Goal: Information Seeking & Learning: Learn about a topic

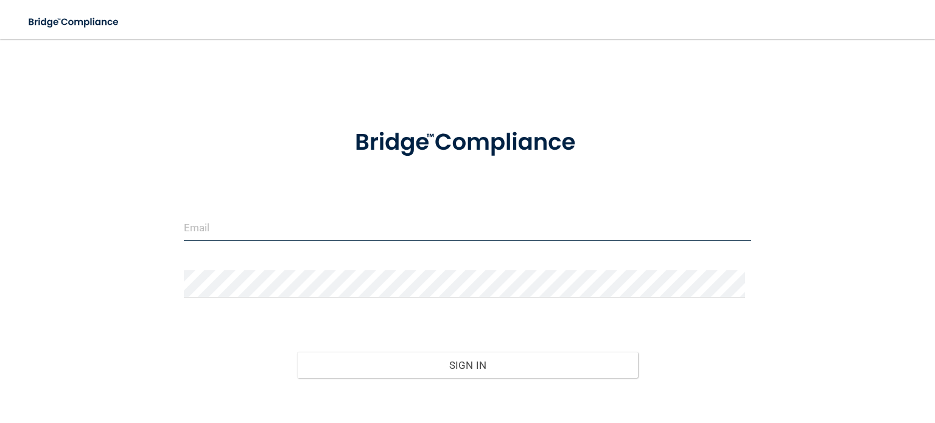
type input "[EMAIL_ADDRESS][PERSON_NAME][DOMAIN_NAME]"
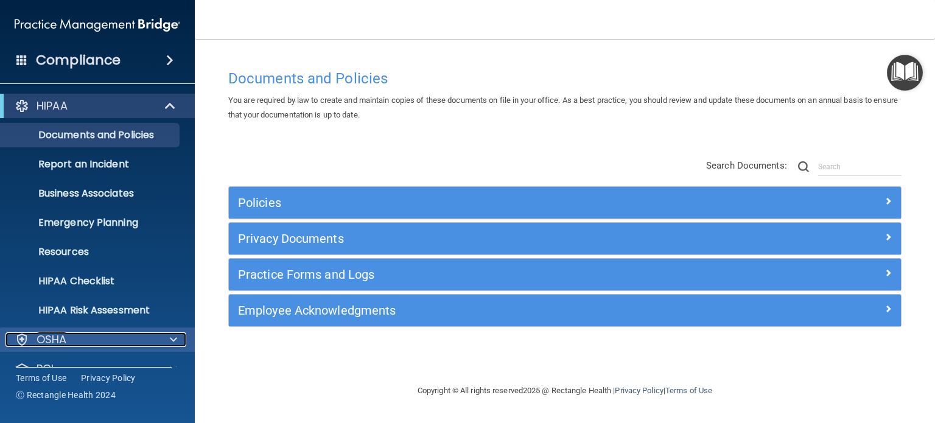
click at [175, 340] on span at bounding box center [173, 339] width 7 height 15
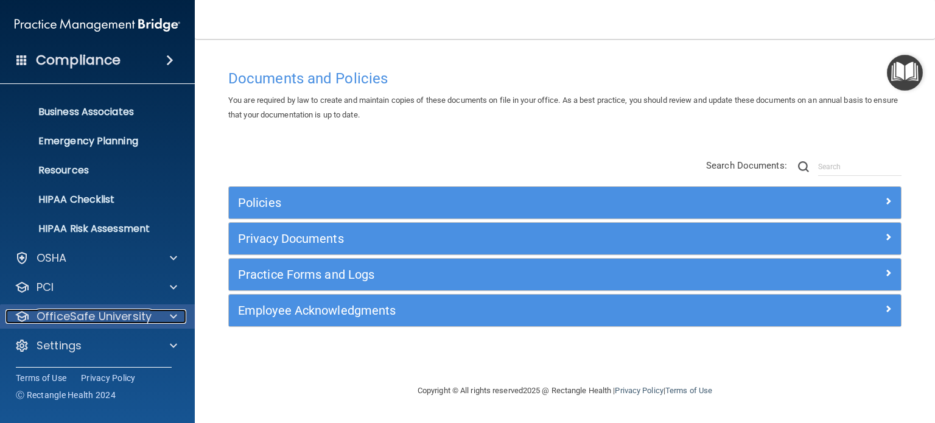
click at [124, 321] on p "OfficeSafe University" at bounding box center [94, 316] width 115 height 15
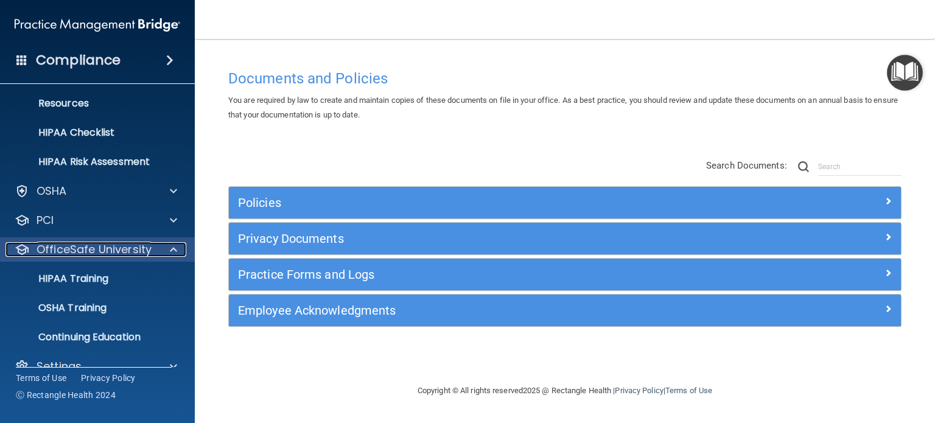
scroll to position [169, 0]
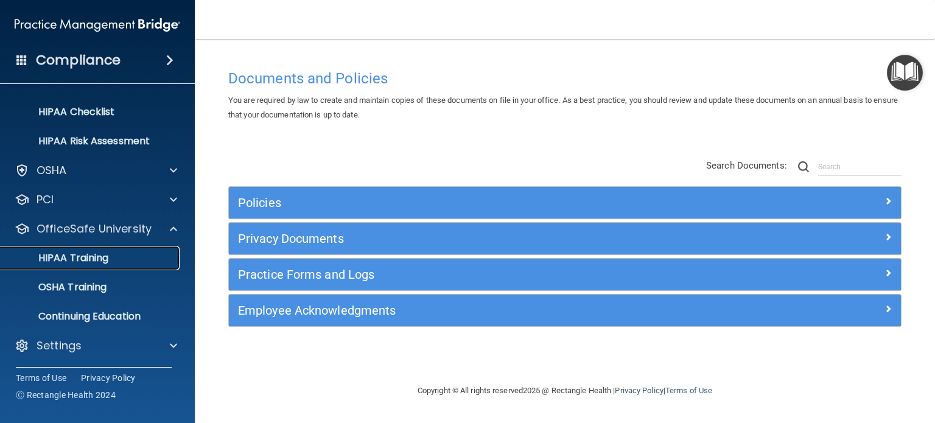
click at [88, 260] on p "HIPAA Training" at bounding box center [58, 258] width 100 height 12
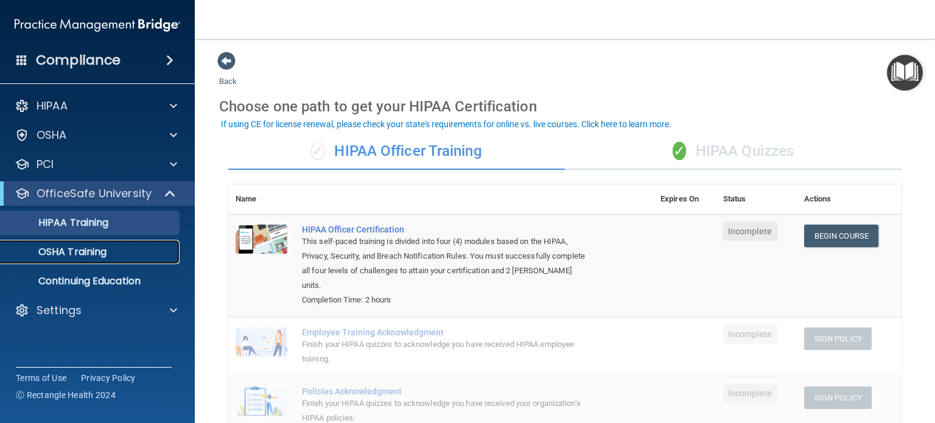
click at [76, 254] on p "OSHA Training" at bounding box center [57, 252] width 99 height 12
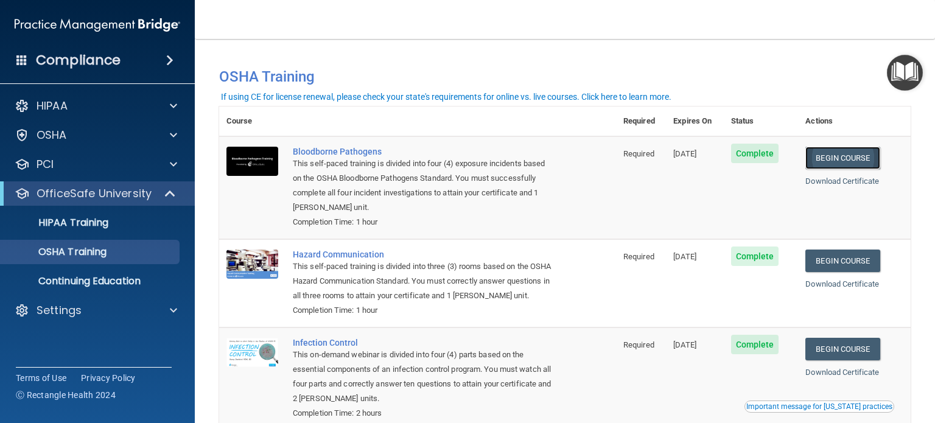
click at [850, 156] on link "Begin Course" at bounding box center [843, 158] width 74 height 23
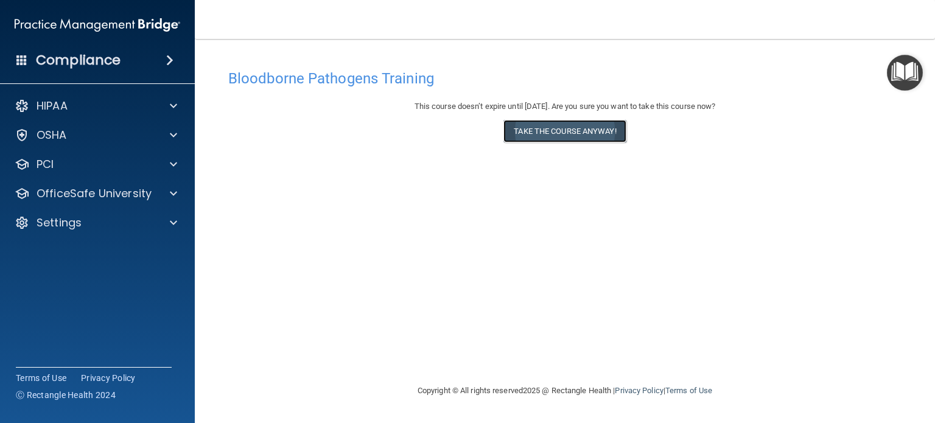
click at [553, 136] on button "Take the course anyway!" at bounding box center [565, 131] width 122 height 23
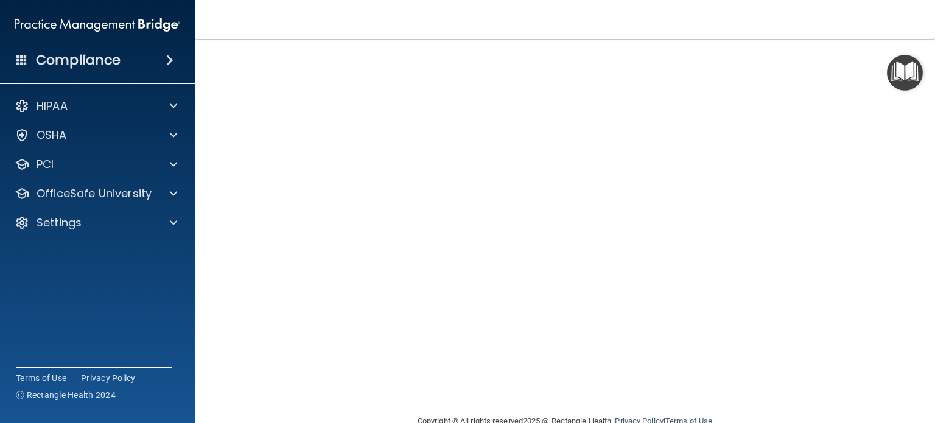
scroll to position [17, 0]
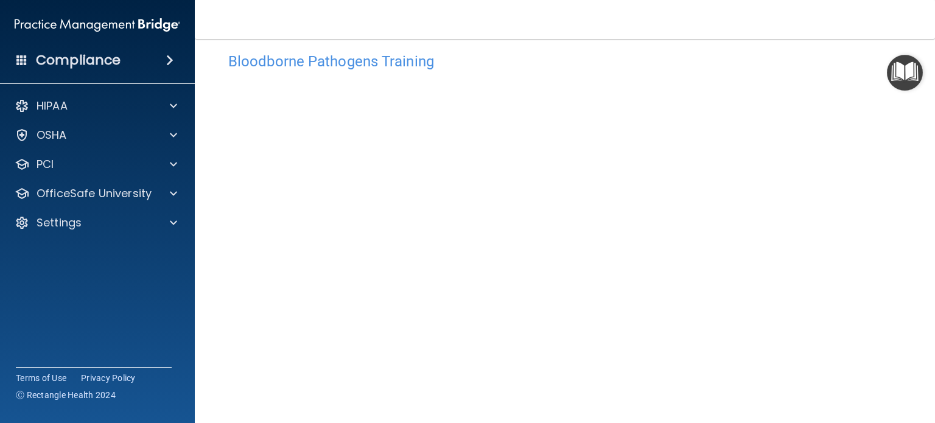
click at [227, 307] on div "Bloodborne Pathogens Training This course doesn’t expire until 12/12/2025. Are …" at bounding box center [565, 256] width 692 height 421
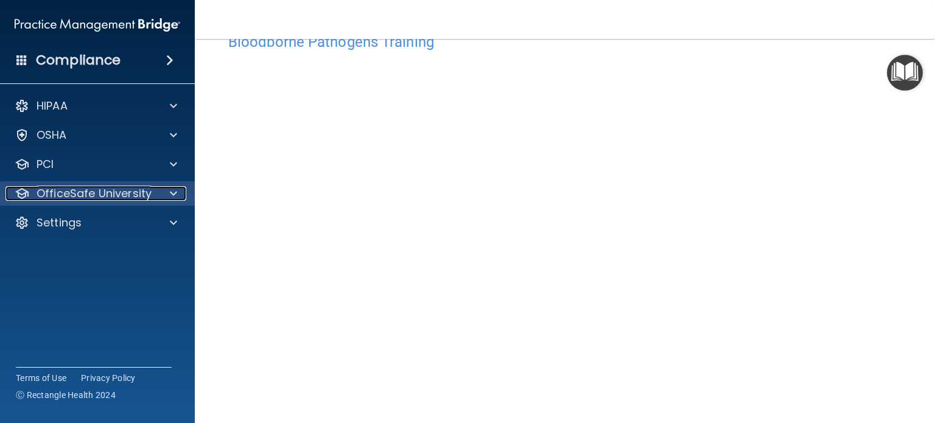
click at [121, 196] on p "OfficeSafe University" at bounding box center [94, 193] width 115 height 15
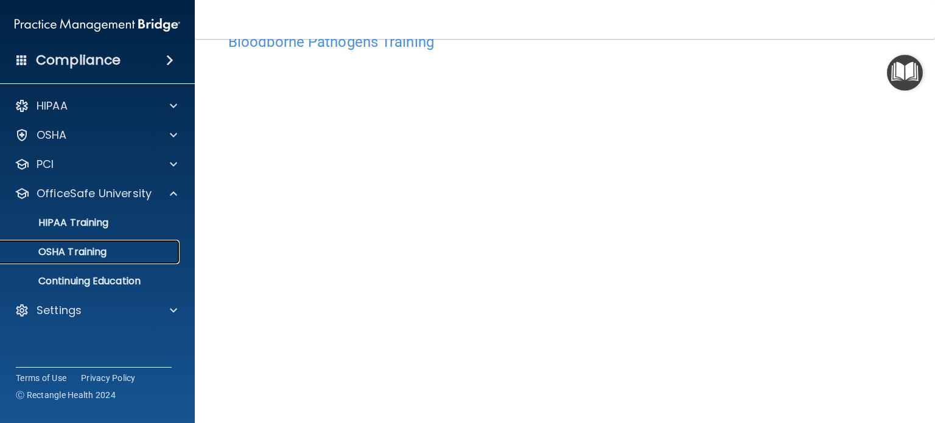
click at [79, 259] on link "OSHA Training" at bounding box center [84, 252] width 192 height 24
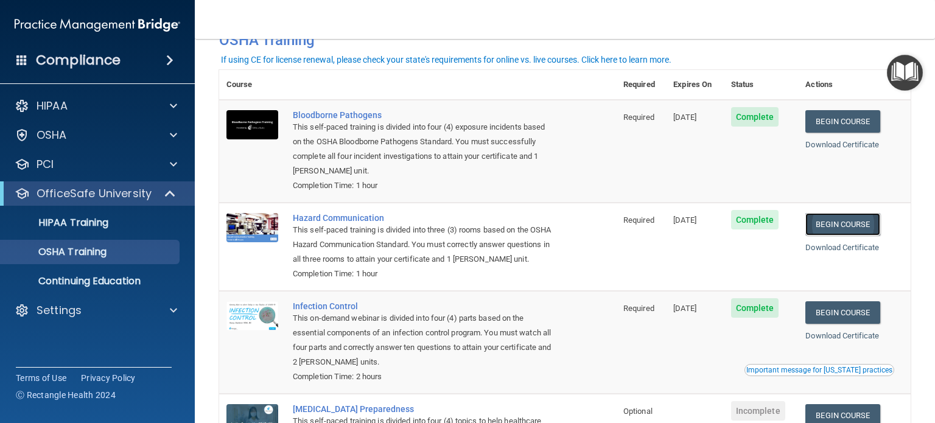
click at [840, 226] on link "Begin Course" at bounding box center [843, 224] width 74 height 23
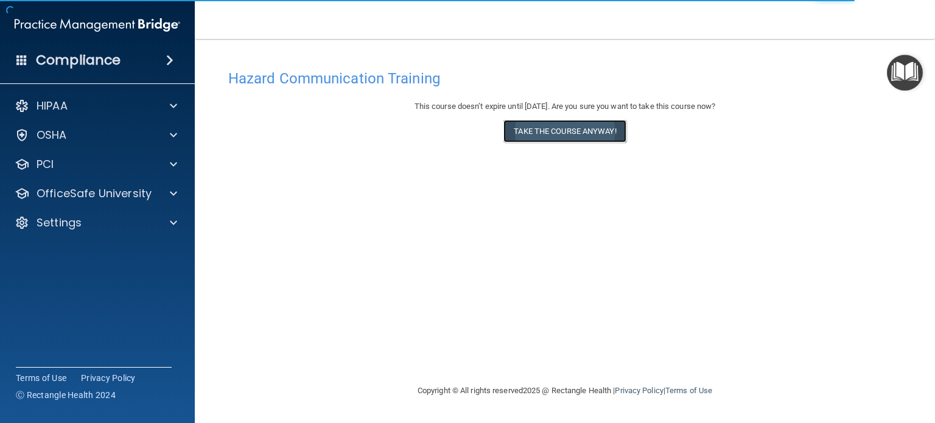
click at [571, 136] on button "Take the course anyway!" at bounding box center [565, 131] width 122 height 23
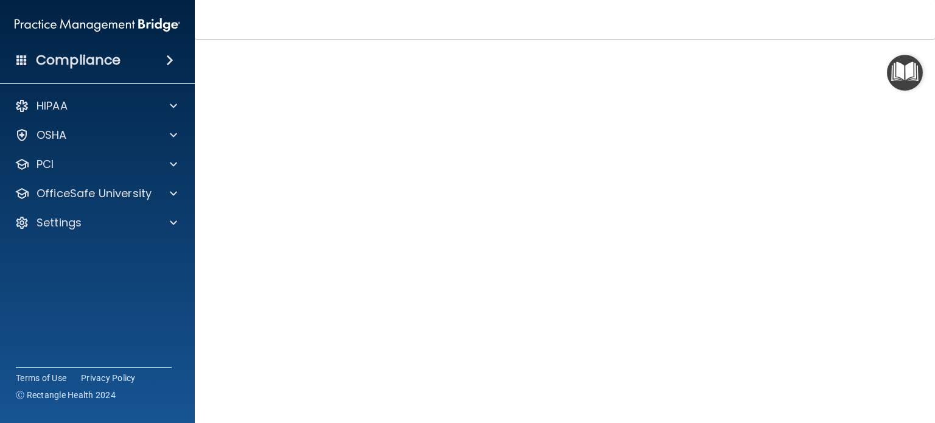
scroll to position [43, 0]
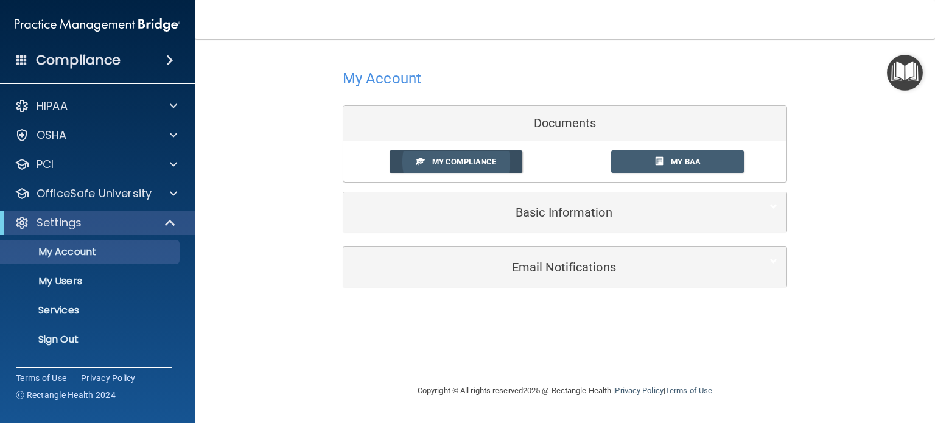
click at [465, 165] on span "My Compliance" at bounding box center [464, 161] width 64 height 9
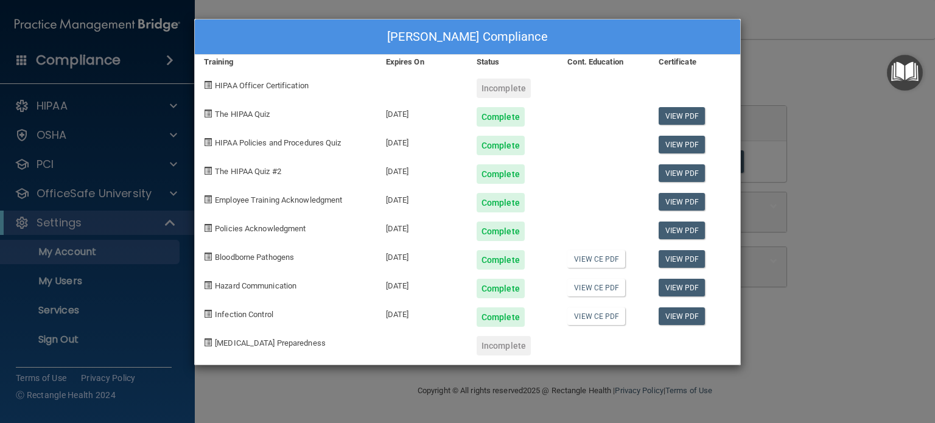
click at [792, 57] on div "Dr. Faith Bates's Compliance Training Expires On Status Cont. Education Certifi…" at bounding box center [467, 211] width 935 height 423
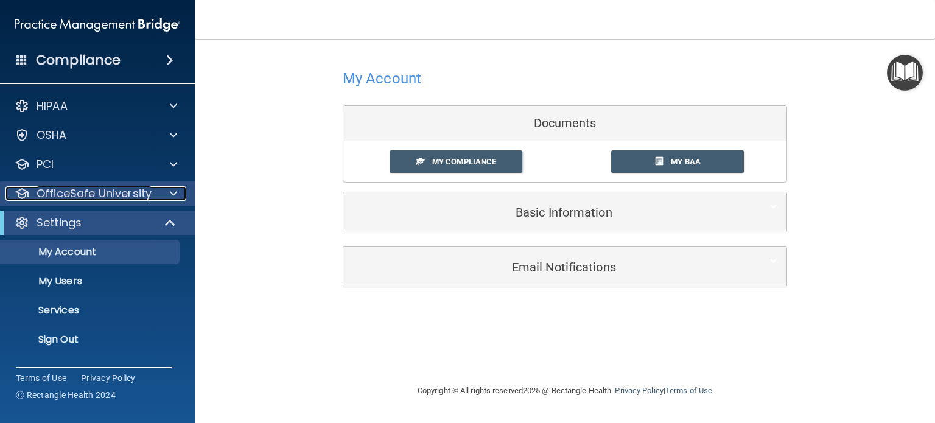
click at [79, 192] on p "OfficeSafe University" at bounding box center [94, 193] width 115 height 15
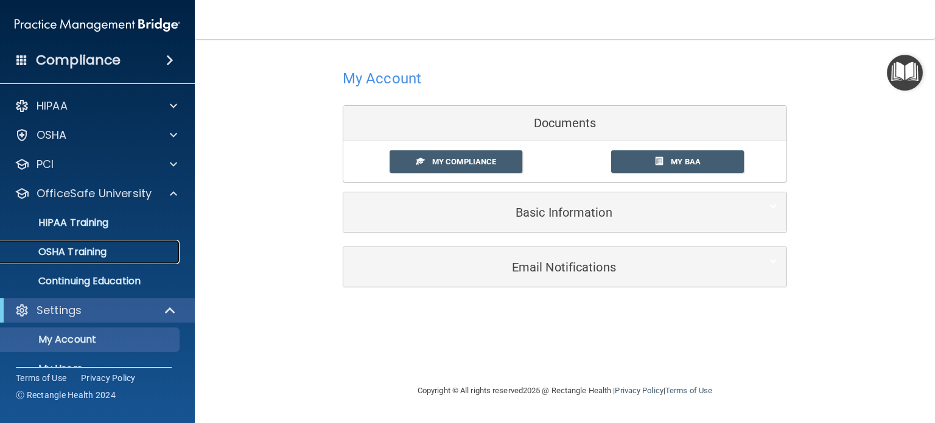
click at [83, 251] on p "OSHA Training" at bounding box center [57, 252] width 99 height 12
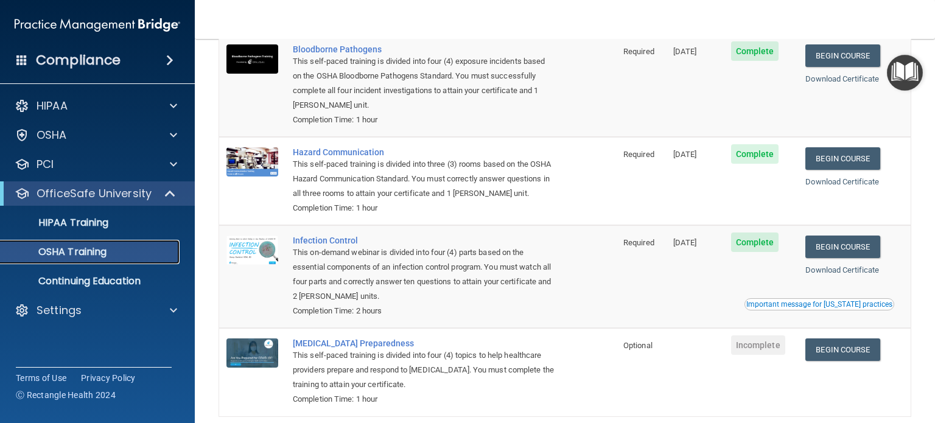
scroll to position [127, 0]
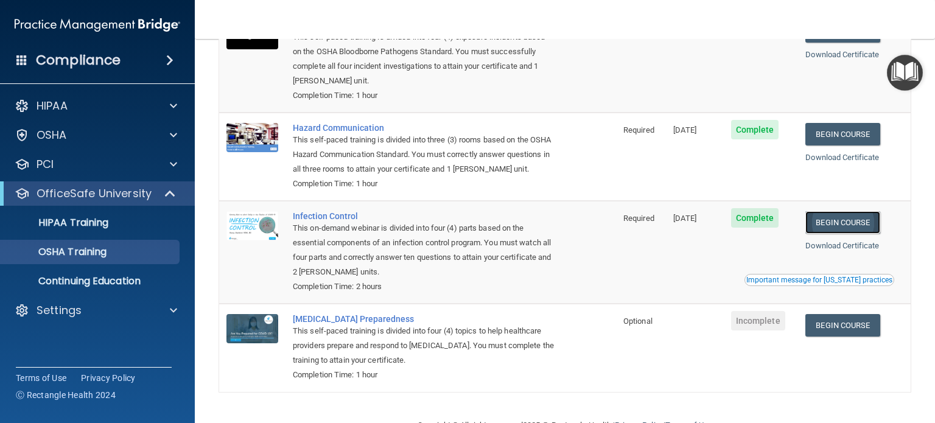
click at [824, 234] on link "Begin Course" at bounding box center [843, 222] width 74 height 23
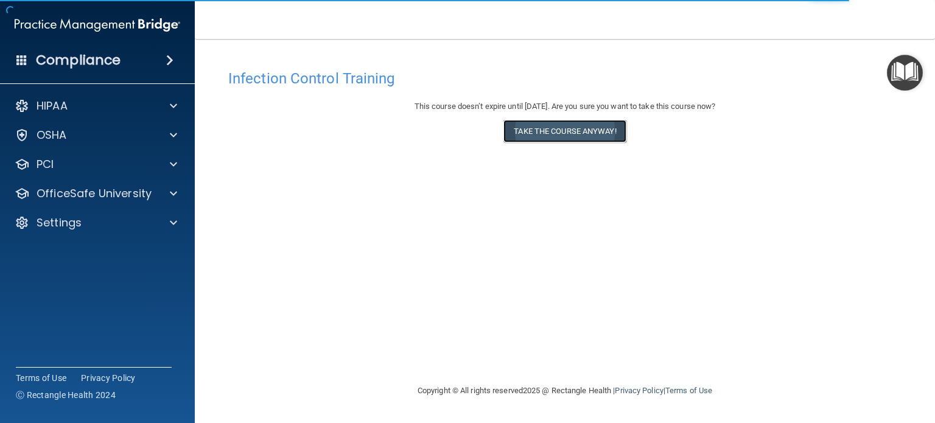
click at [572, 134] on button "Take the course anyway!" at bounding box center [565, 131] width 122 height 23
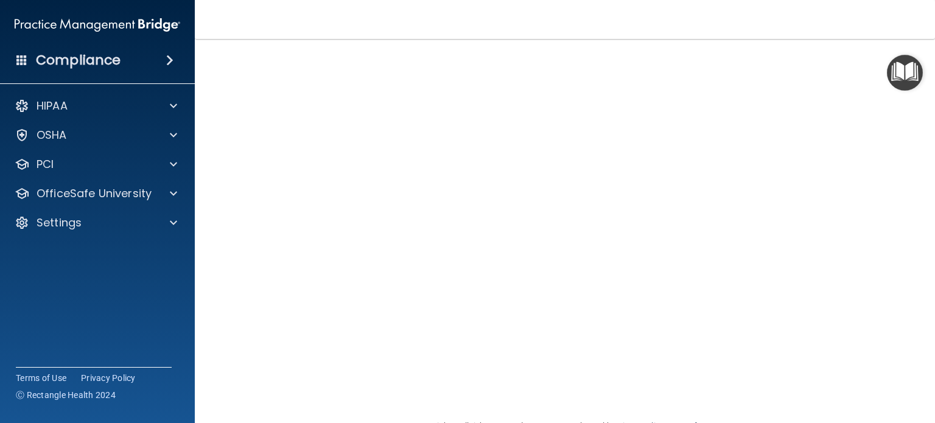
scroll to position [66, 0]
click at [76, 198] on p "OfficeSafe University" at bounding box center [94, 193] width 115 height 15
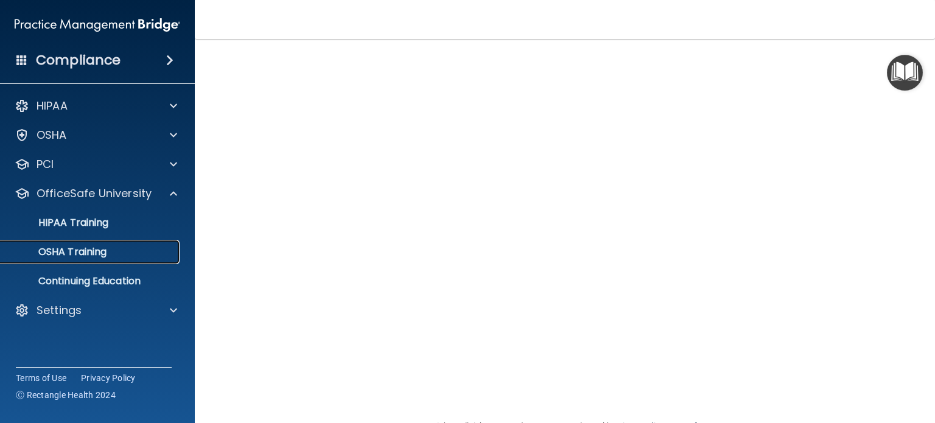
click at [76, 250] on p "OSHA Training" at bounding box center [57, 252] width 99 height 12
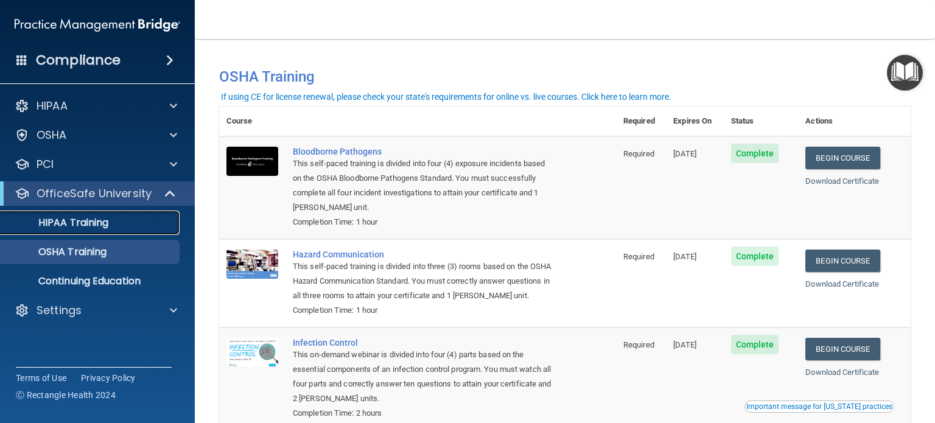
click at [87, 222] on p "HIPAA Training" at bounding box center [58, 223] width 100 height 12
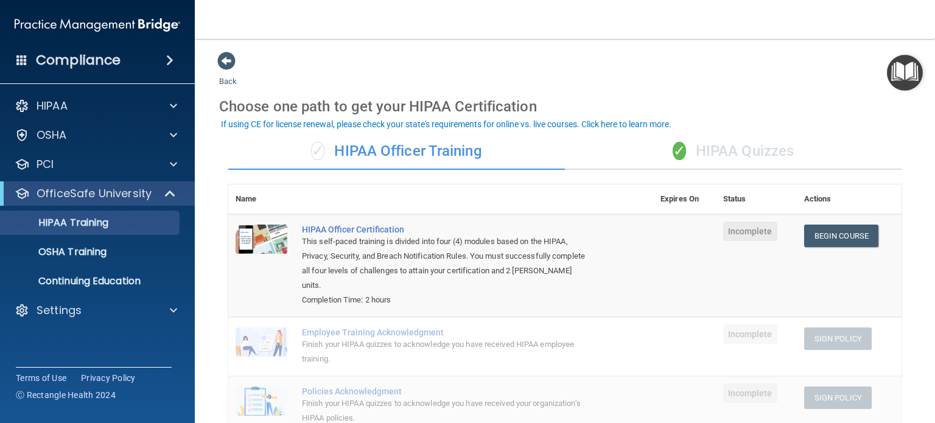
click at [864, 271] on td "Begin Course Download Certificate" at bounding box center [849, 265] width 105 height 103
click at [833, 231] on link "Begin Course" at bounding box center [841, 236] width 74 height 23
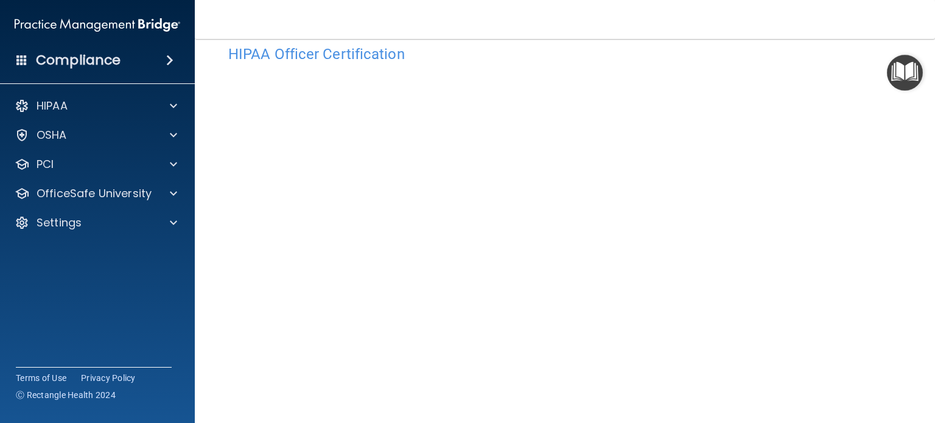
scroll to position [98, 0]
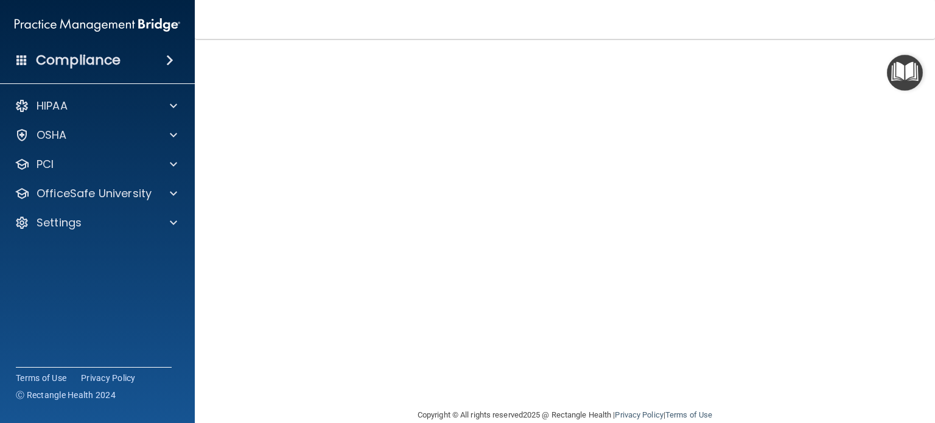
click at [683, 395] on div "HIPAA Officer Certification This course doesn’t expire until . Are you sure you…" at bounding box center [565, 186] width 692 height 443
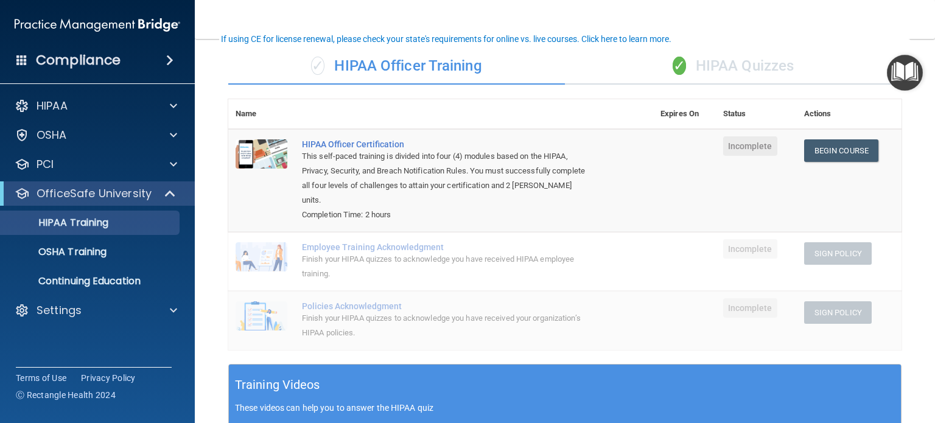
scroll to position [43, 0]
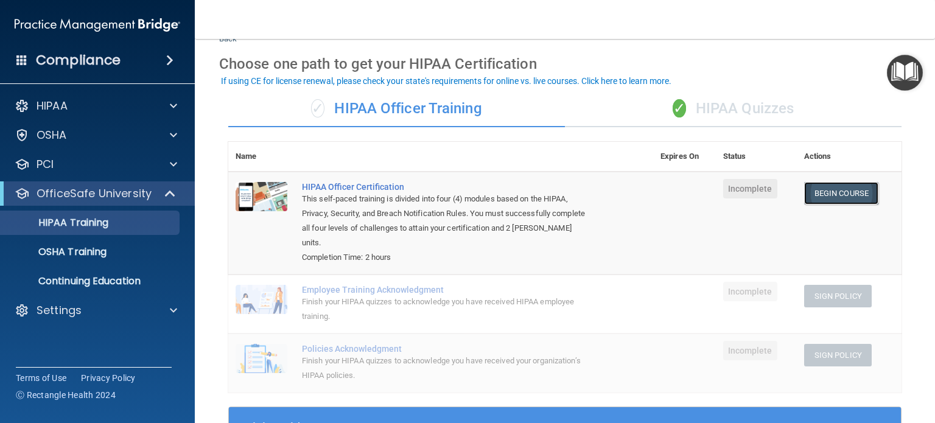
click at [833, 196] on link "Begin Course" at bounding box center [841, 193] width 74 height 23
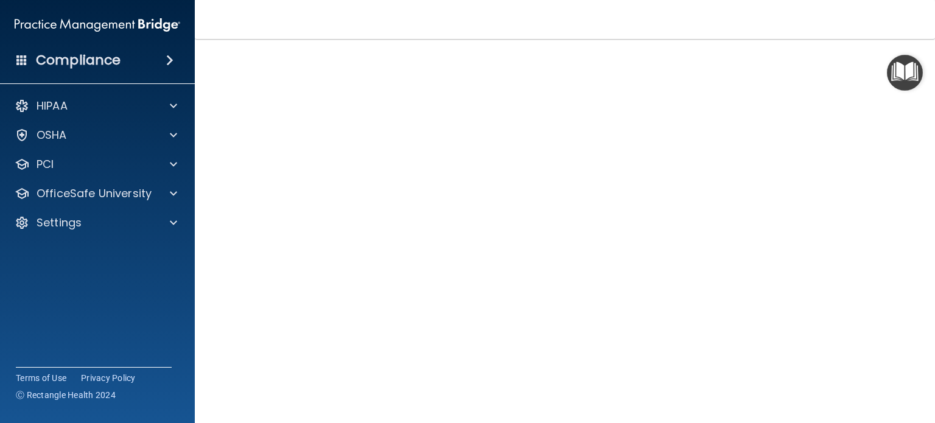
scroll to position [24, 0]
drag, startPoint x: 924, startPoint y: 182, endPoint x: 924, endPoint y: 222, distance: 40.2
click at [924, 222] on main "HIPAA Officer Certification This course doesn’t expire until . Are you sure you…" at bounding box center [565, 231] width 740 height 384
drag, startPoint x: 922, startPoint y: 180, endPoint x: 924, endPoint y: 194, distance: 14.7
click at [924, 194] on main "HIPAA Officer Certification This course doesn’t expire until . Are you sure you…" at bounding box center [565, 231] width 740 height 384
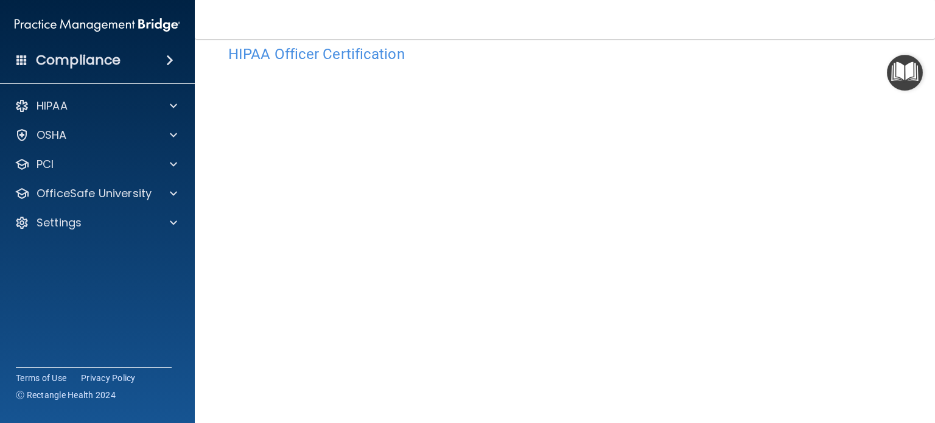
click at [924, 194] on main "HIPAA Officer Certification This course doesn’t expire until . Are you sure you…" at bounding box center [565, 231] width 740 height 384
click at [908, 275] on main "HIPAA Officer Certification This course doesn’t expire until . Are you sure you…" at bounding box center [565, 231] width 740 height 384
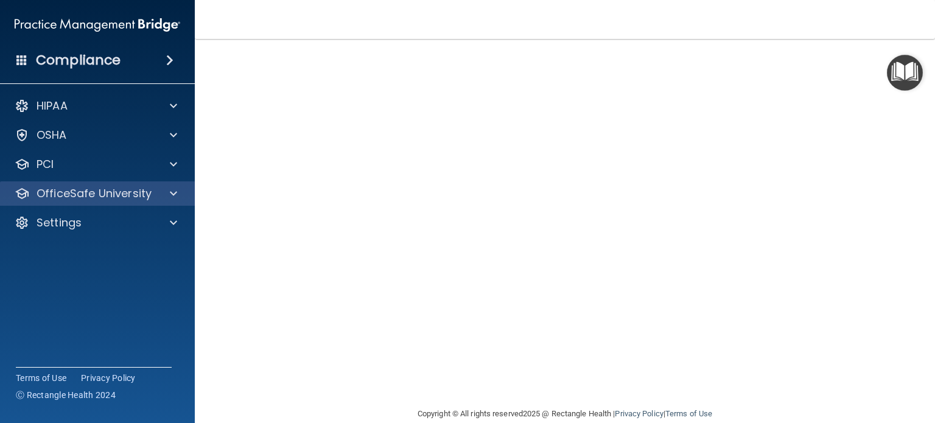
click at [82, 202] on div "OfficeSafe University" at bounding box center [97, 193] width 195 height 24
click at [72, 192] on p "OfficeSafe University" at bounding box center [94, 193] width 115 height 15
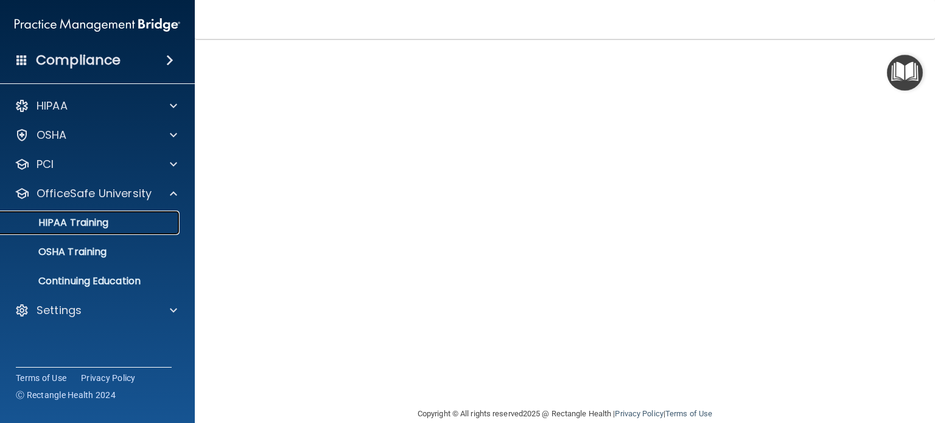
click at [72, 223] on p "HIPAA Training" at bounding box center [58, 223] width 100 height 12
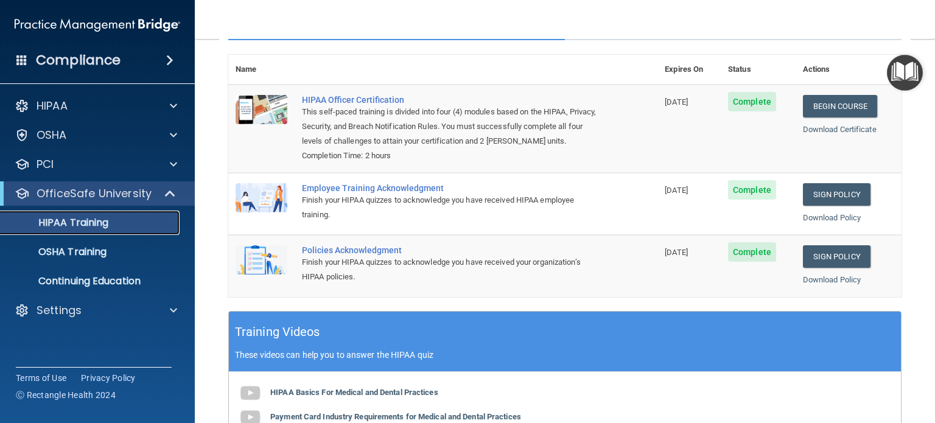
scroll to position [103, 0]
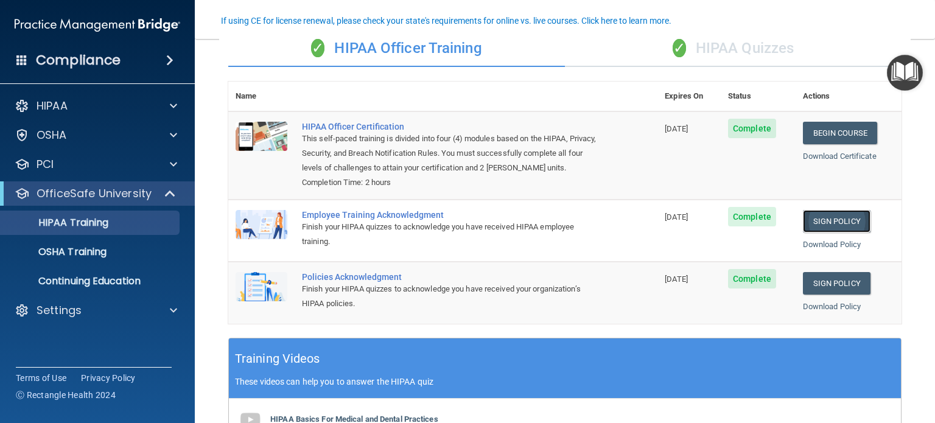
click at [834, 233] on link "Sign Policy" at bounding box center [837, 221] width 68 height 23
click at [826, 295] on link "Sign Policy" at bounding box center [837, 283] width 68 height 23
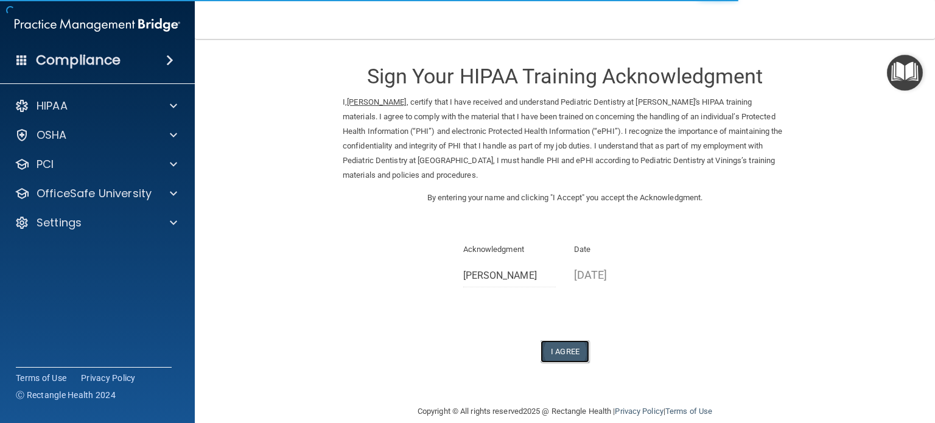
click at [553, 354] on button "I Agree" at bounding box center [565, 351] width 49 height 23
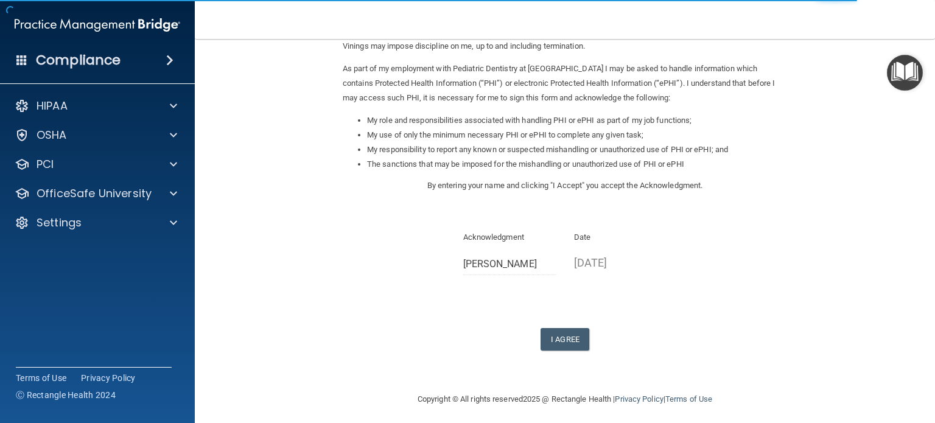
scroll to position [134, 0]
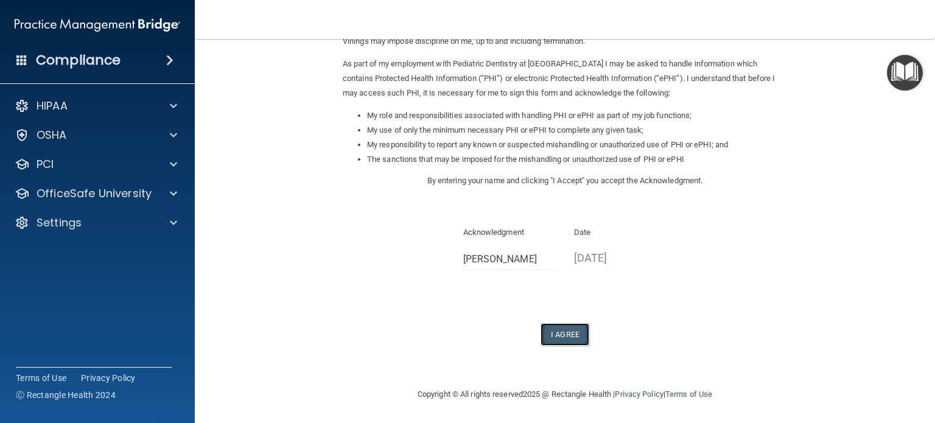
click at [552, 336] on button "I Agree" at bounding box center [565, 334] width 49 height 23
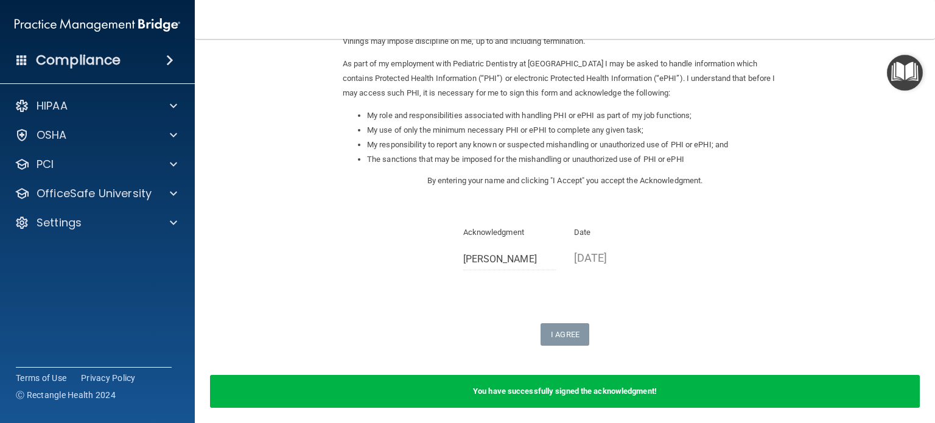
scroll to position [181, 0]
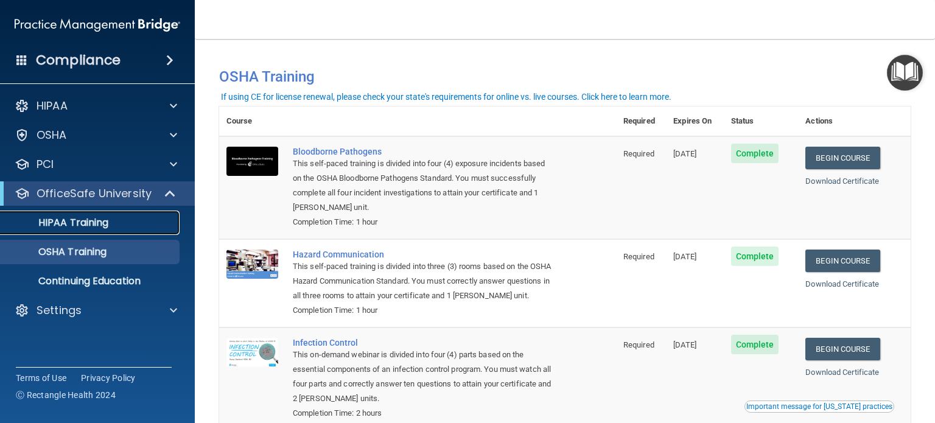
click at [84, 223] on p "HIPAA Training" at bounding box center [58, 223] width 100 height 12
